Goal: Check status: Check status

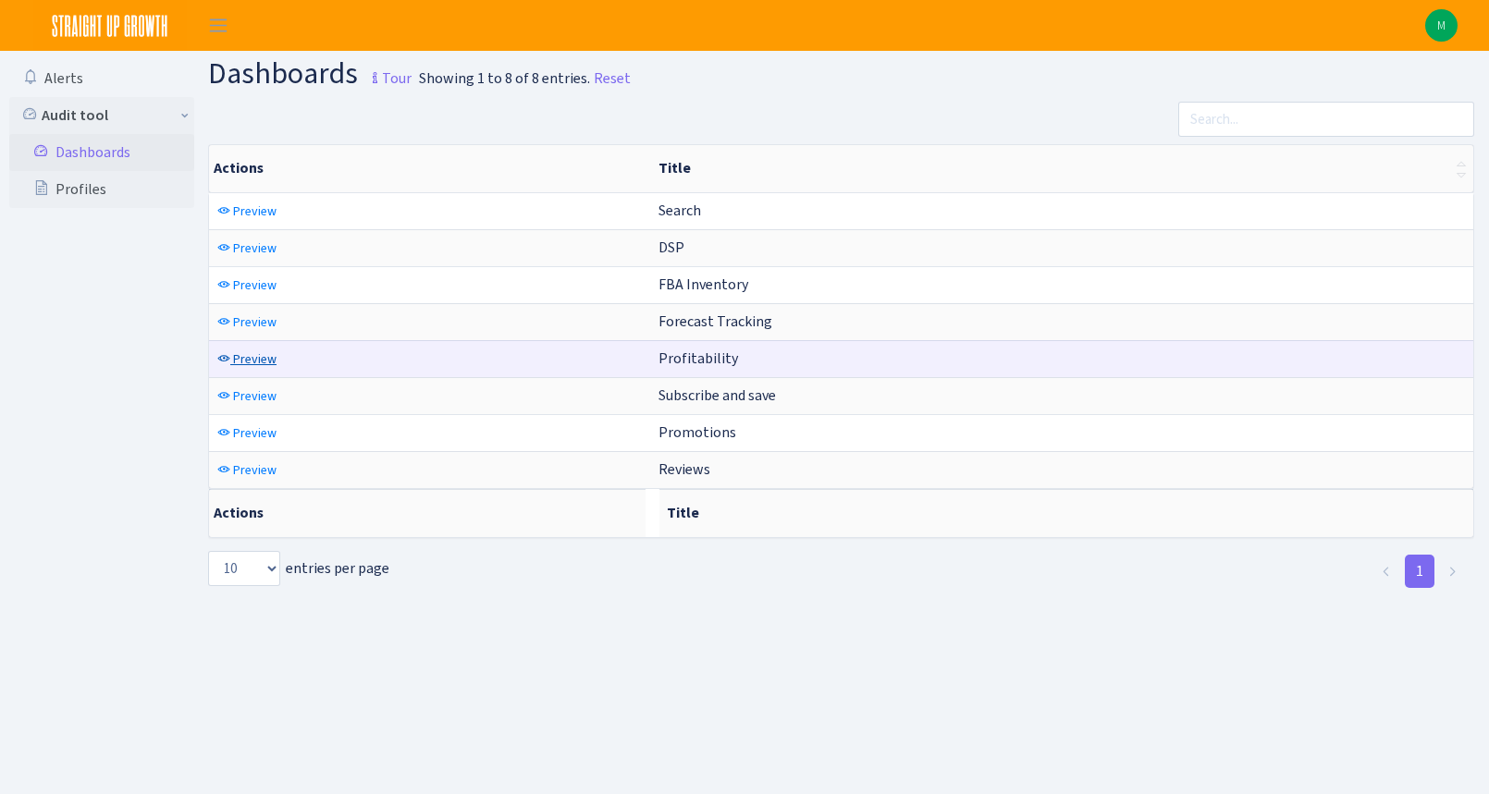
click at [243, 364] on span "Preview" at bounding box center [254, 360] width 43 height 18
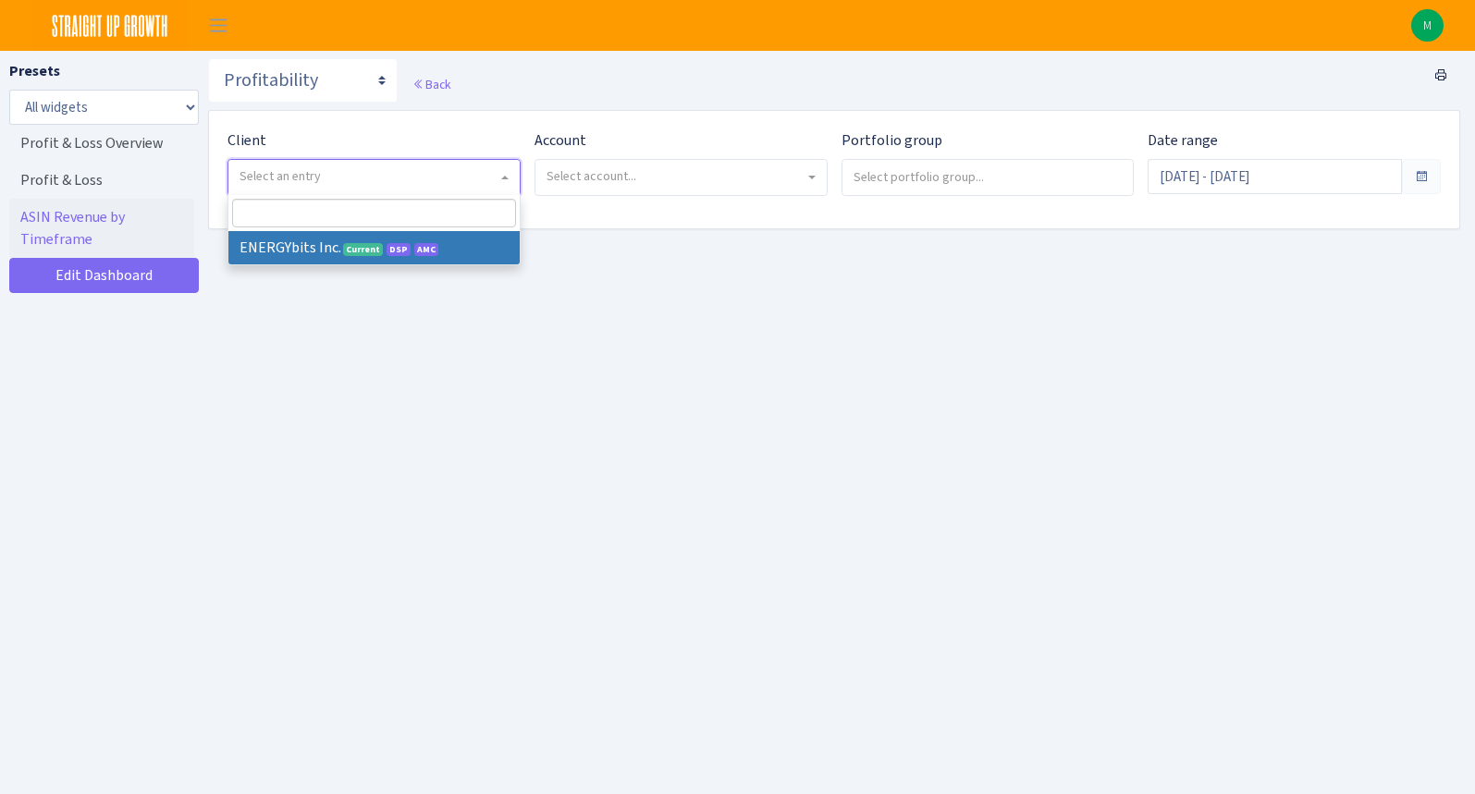
click at [383, 186] on span "Select an entry" at bounding box center [373, 177] width 291 height 35
select select "298"
select select
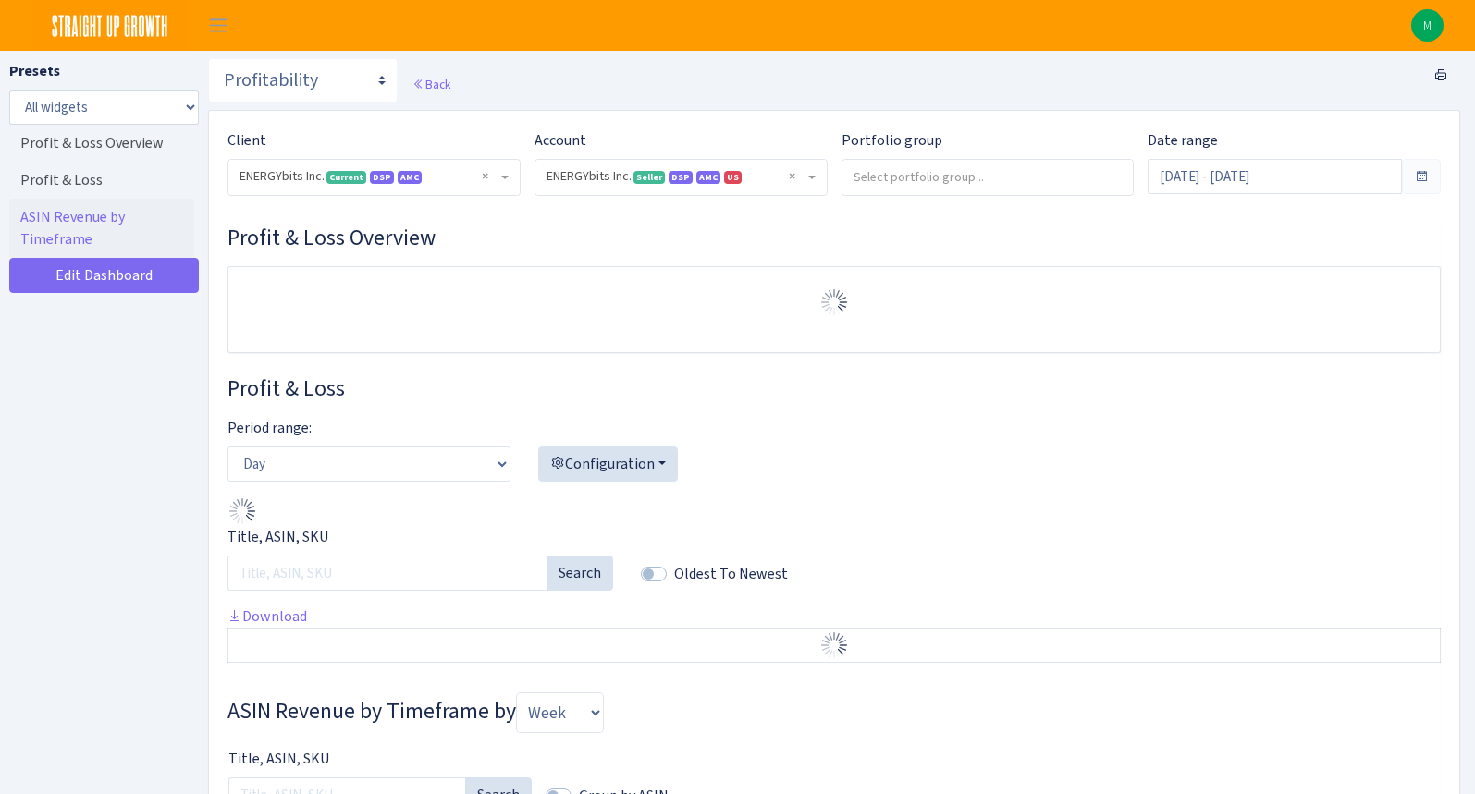
select select "416446232500569"
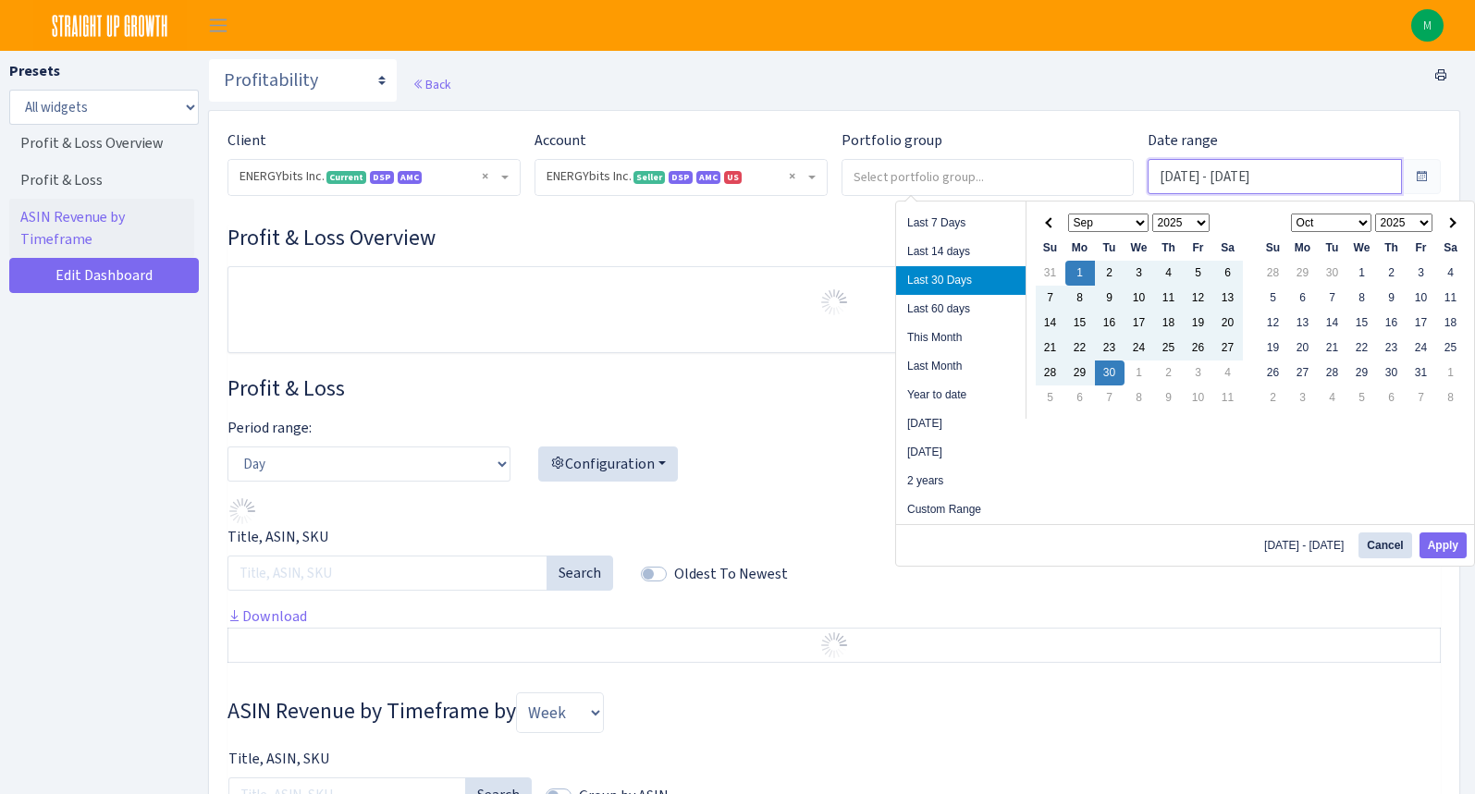
click at [1328, 184] on input "Sep 1, 2025 - Sep 30, 2025" at bounding box center [1275, 176] width 254 height 35
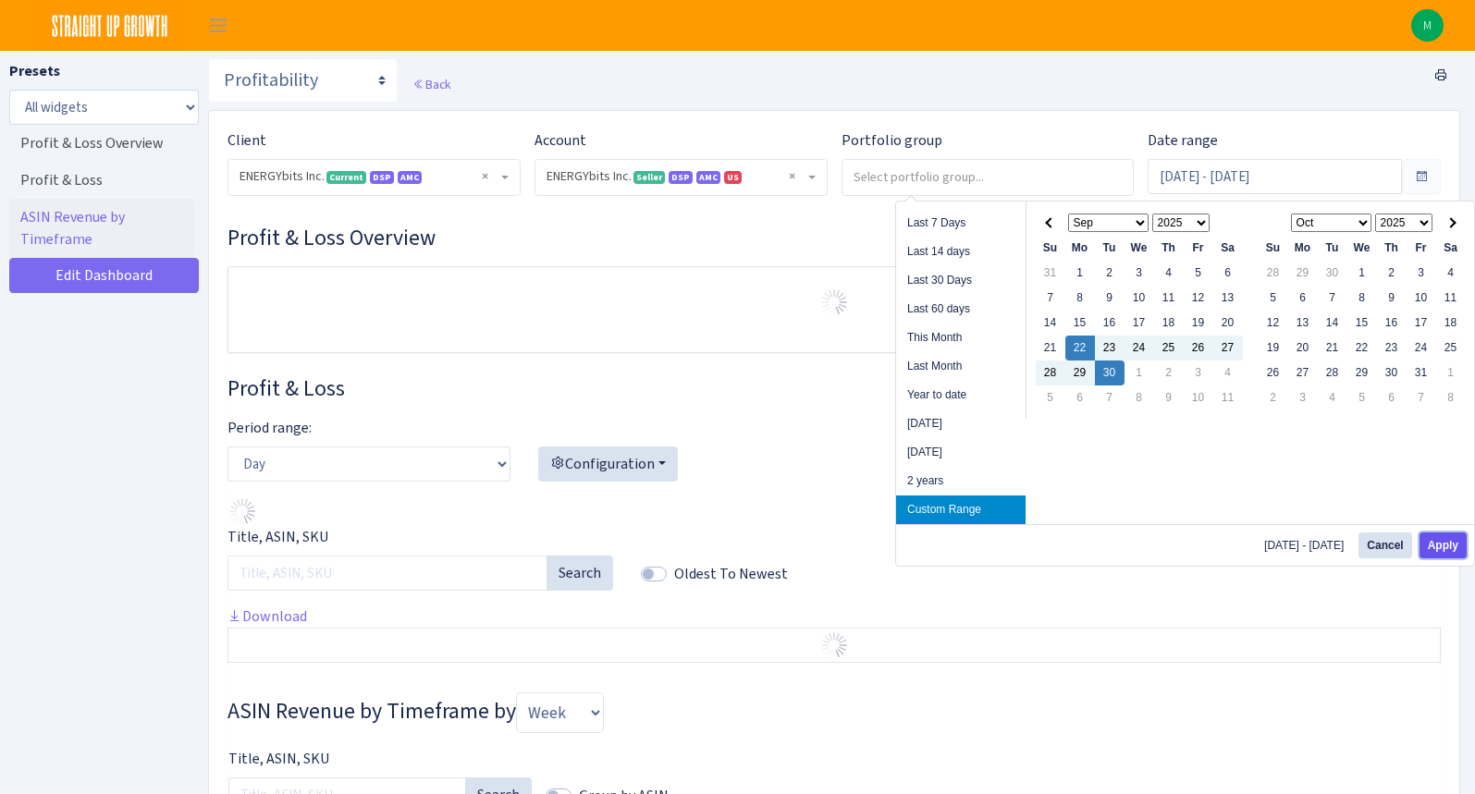
click at [1435, 540] on button "Apply" at bounding box center [1443, 546] width 47 height 26
type input "Sep 22, 2025 - Sep 30, 2025"
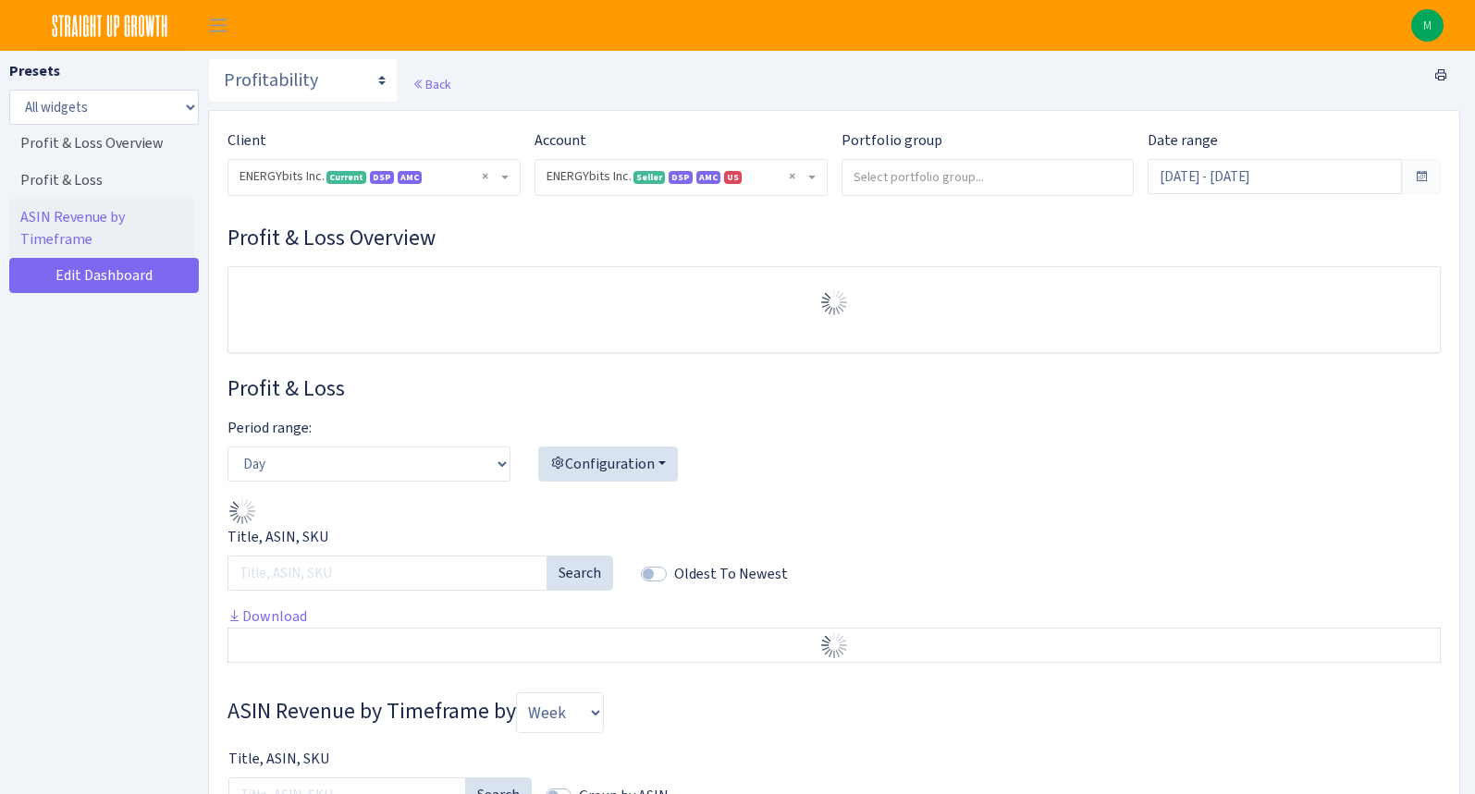
select select "416446232500569"
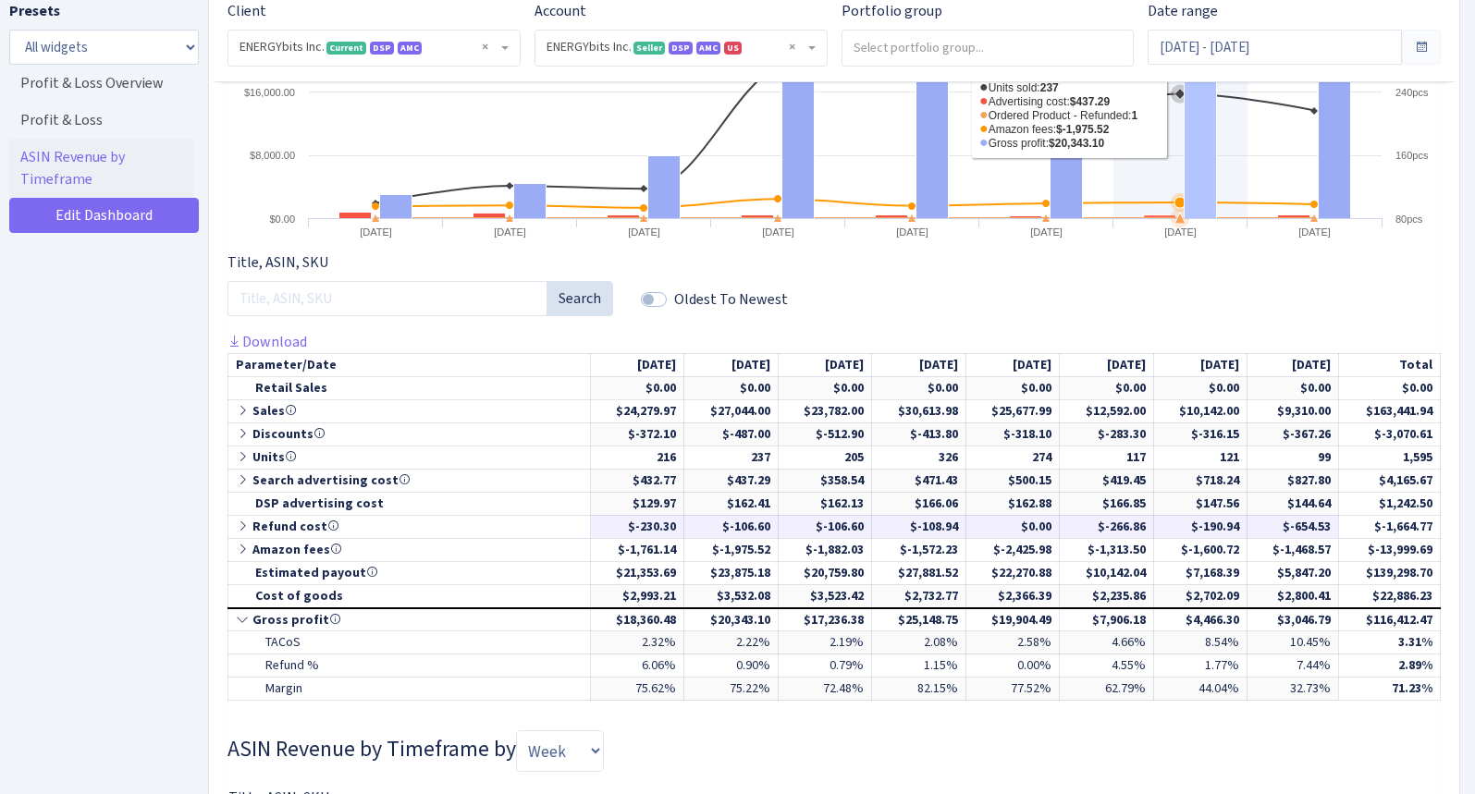
scroll to position [691, 0]
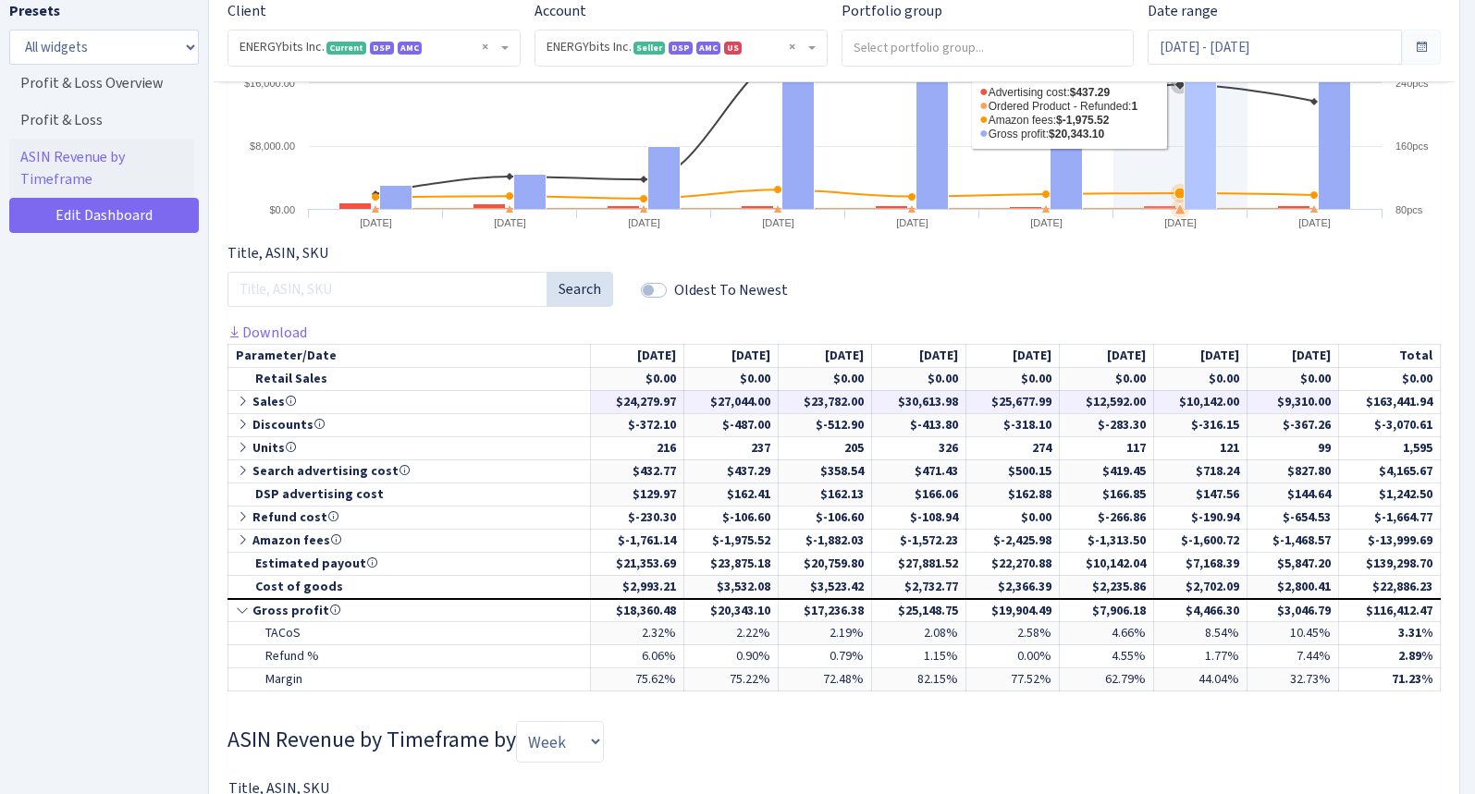
click at [240, 403] on icon at bounding box center [244, 401] width 17 height 13
